Goal: Information Seeking & Learning: Learn about a topic

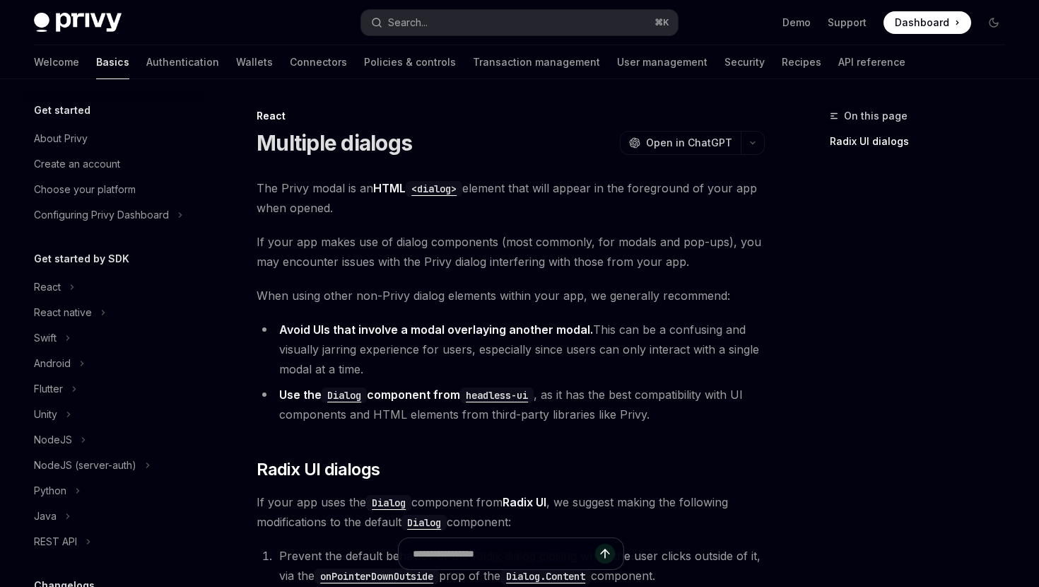
scroll to position [318, 0]
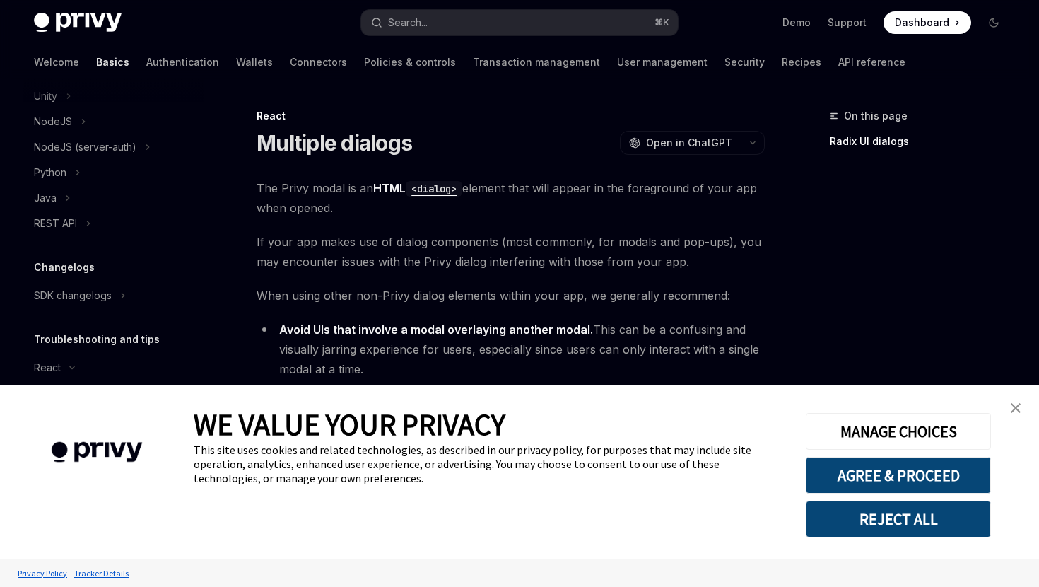
click at [1008, 409] on link "close banner" at bounding box center [1016, 408] width 28 height 28
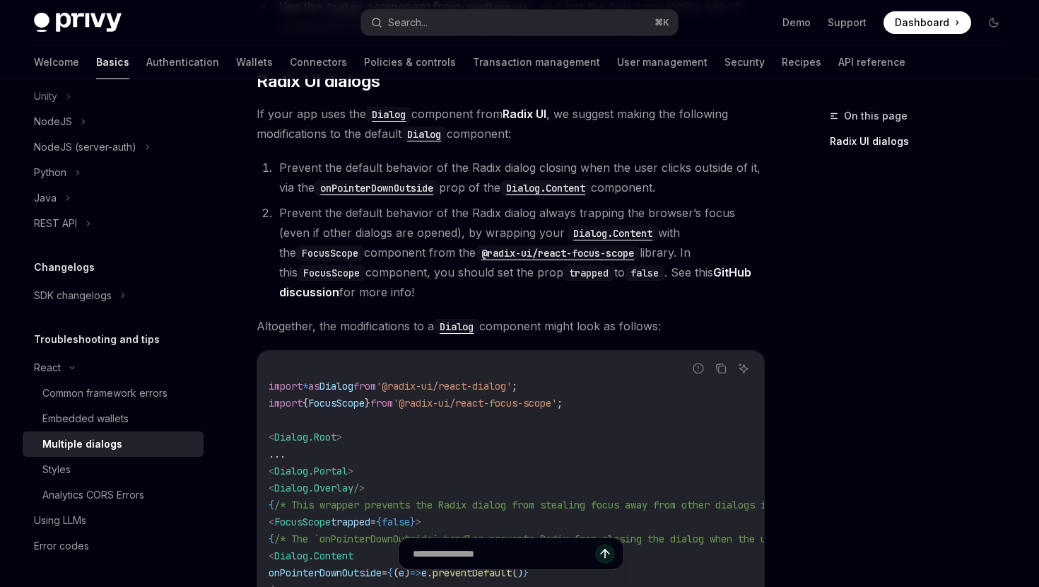
scroll to position [395, 0]
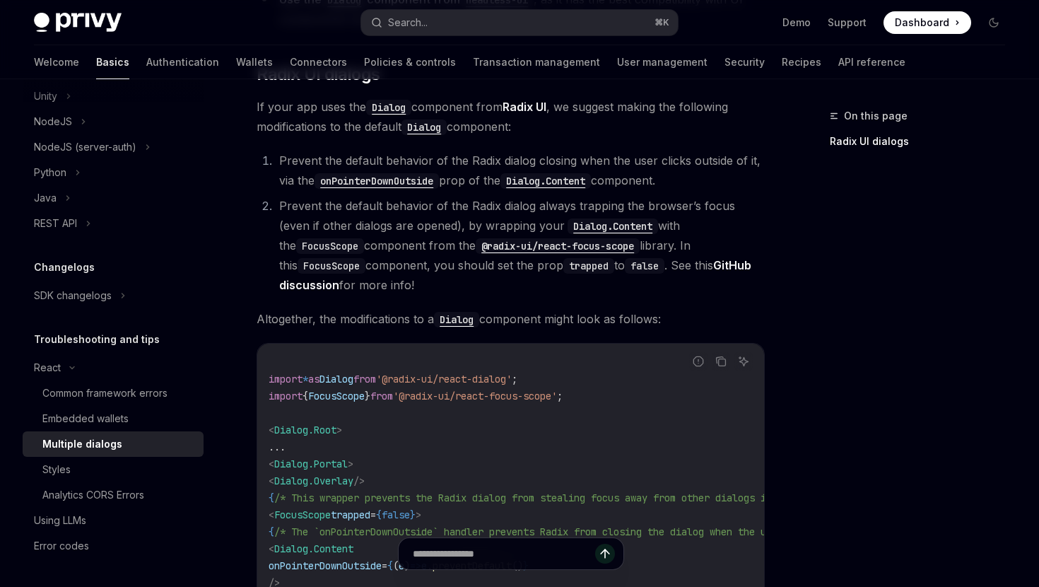
drag, startPoint x: 279, startPoint y: 205, endPoint x: 341, endPoint y: 293, distance: 108.5
click at [341, 293] on li "Prevent the default behavior of the Radix dialog always trapping the browser’s …" at bounding box center [520, 245] width 490 height 99
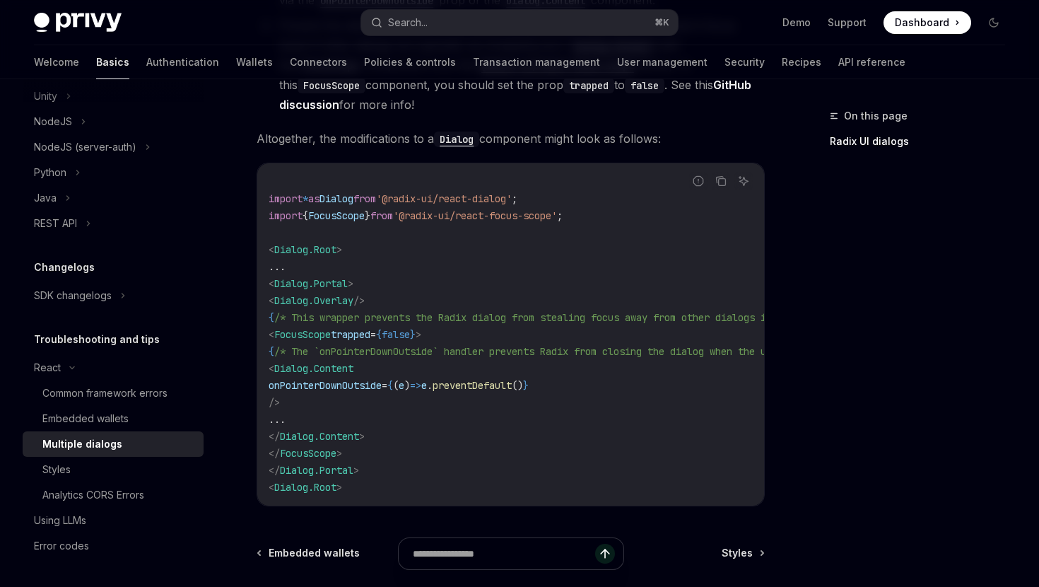
scroll to position [576, 0]
click at [399, 270] on code "import * as Dialog from '@radix-ui/react-dialog' ; import { FocusScope } from '…" at bounding box center [600, 333] width 662 height 322
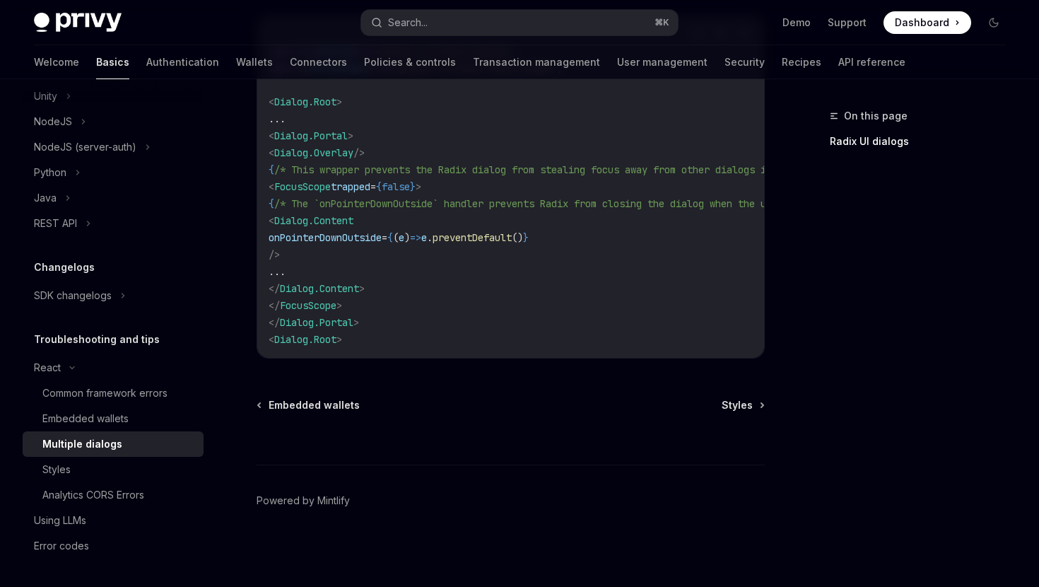
scroll to position [0, 0]
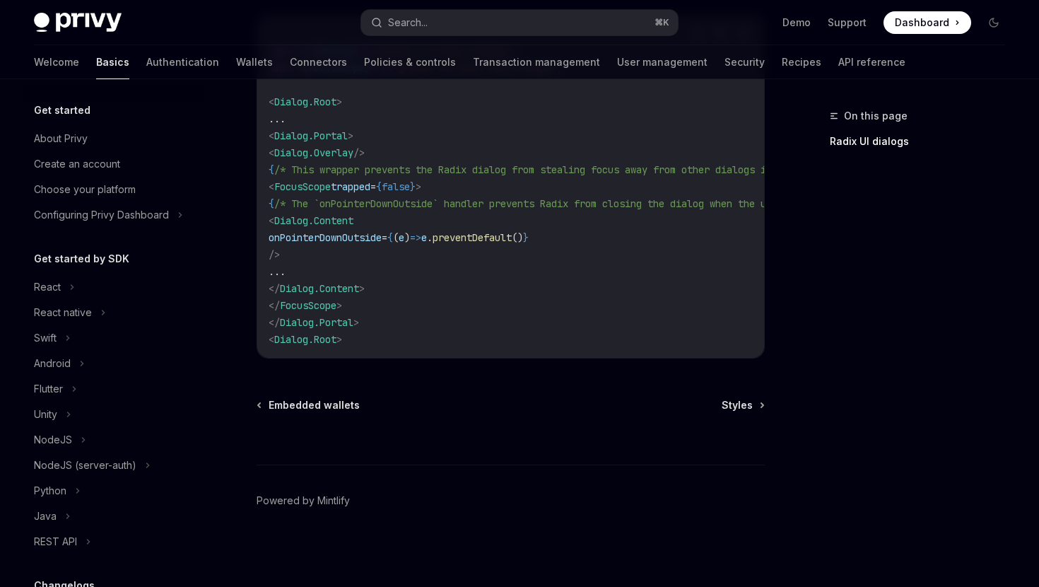
click at [86, 3] on div "Privy Docs home page Search... ⌘ K Demo Support Dashboard Dashboard Search..." at bounding box center [519, 22] width 971 height 45
click at [82, 15] on img at bounding box center [78, 23] width 88 height 20
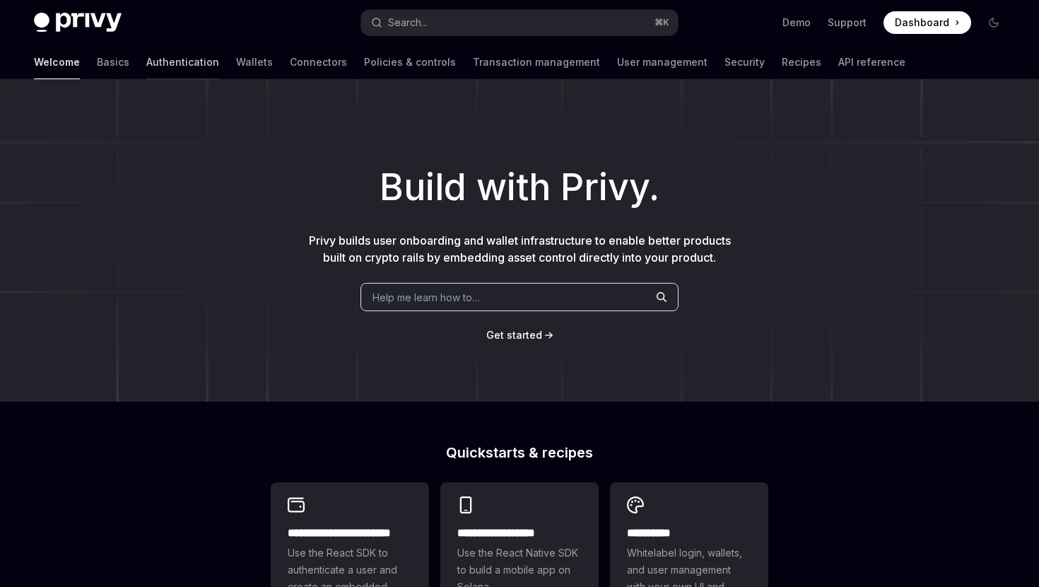
click at [146, 61] on link "Authentication" at bounding box center [182, 62] width 73 height 34
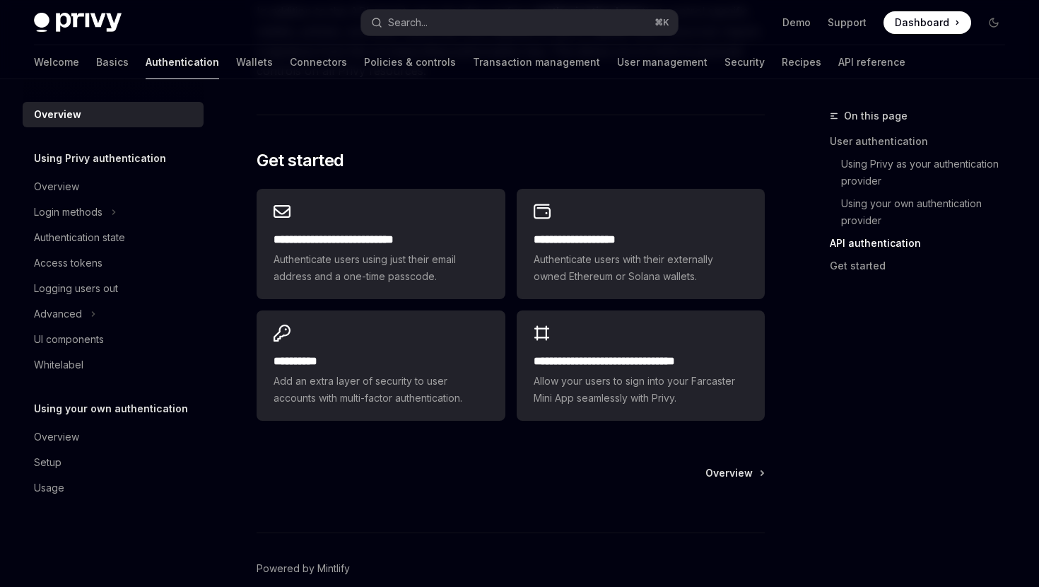
scroll to position [1123, 0]
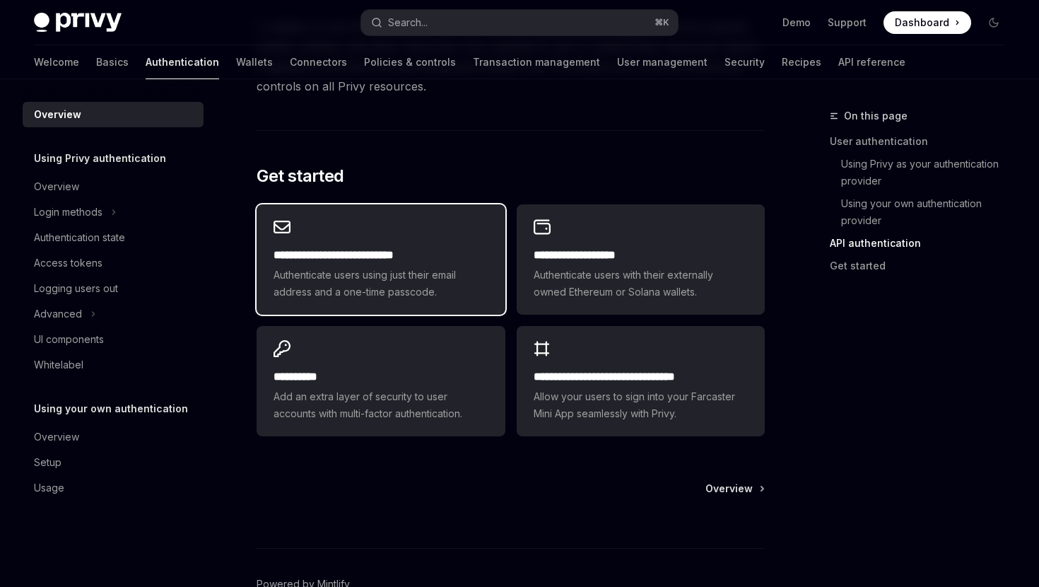
click at [384, 263] on h2 "**********" at bounding box center [381, 255] width 214 height 17
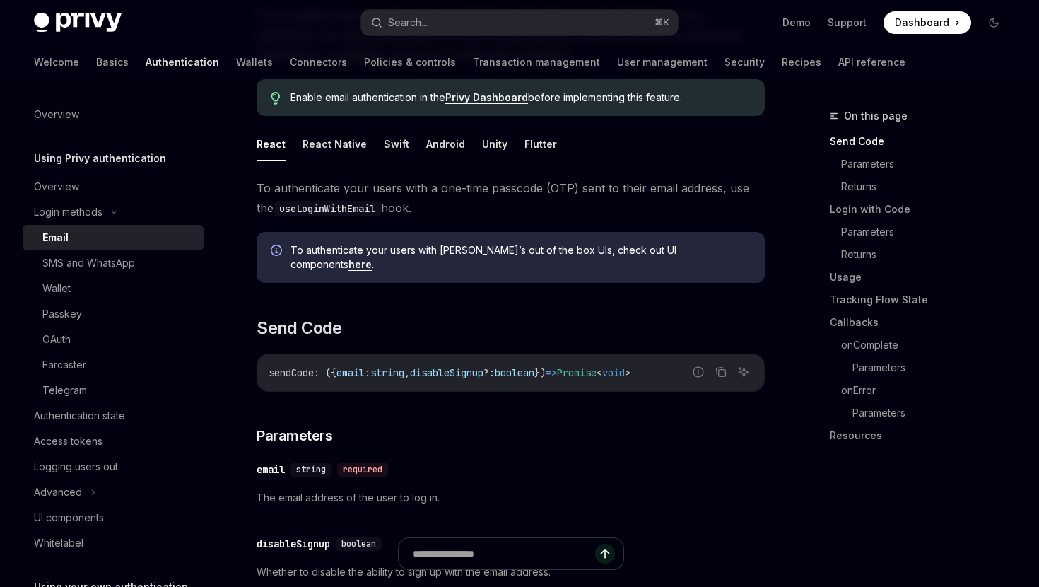
scroll to position [133, 0]
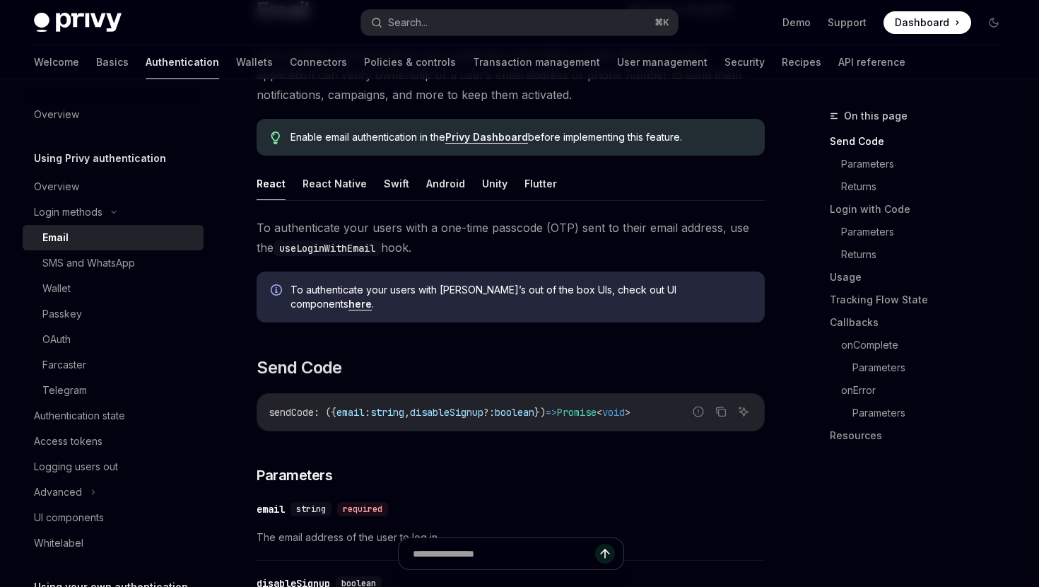
click at [80, 13] on img at bounding box center [78, 23] width 88 height 20
type textarea "*"
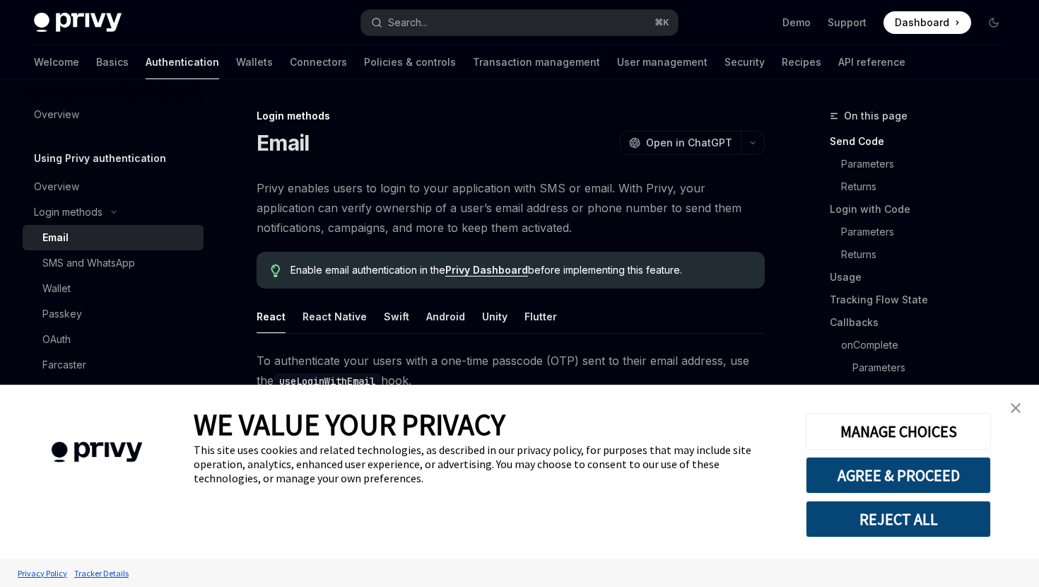
scroll to position [133, 0]
